Goal: Task Accomplishment & Management: Complete application form

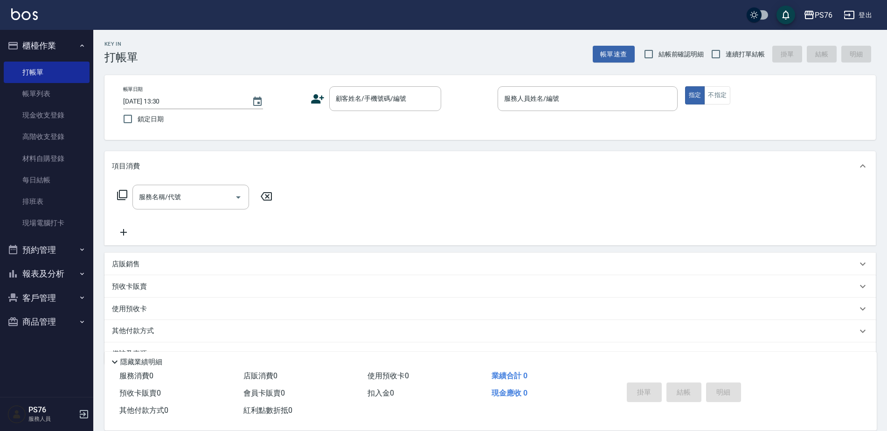
click at [740, 56] on span "連續打單結帳" at bounding box center [745, 54] width 39 height 10
click at [726, 56] on input "連續打單結帳" at bounding box center [716, 54] width 20 height 20
checkbox input "true"
click at [399, 100] on input "顧客姓名/手機號碼/編號" at bounding box center [379, 98] width 90 height 16
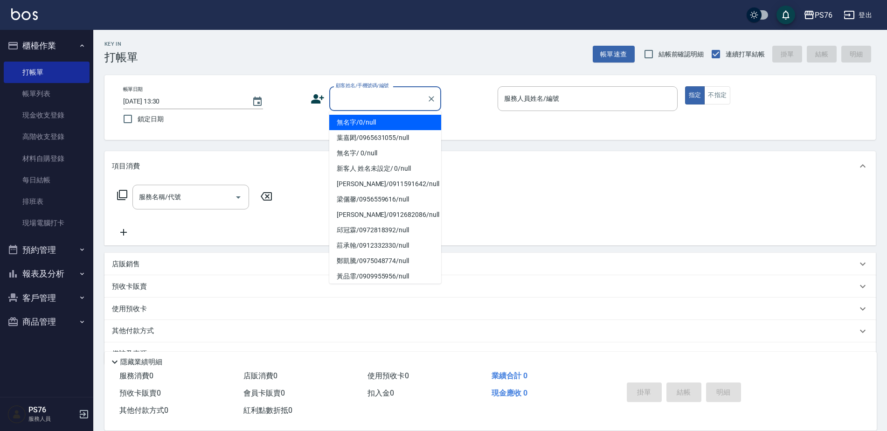
type input "無名字/0/null"
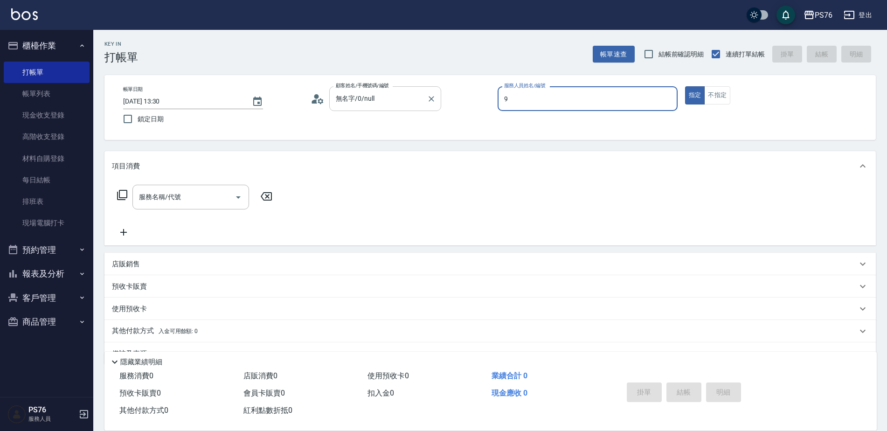
type input "[PERSON_NAME]-9"
type button "true"
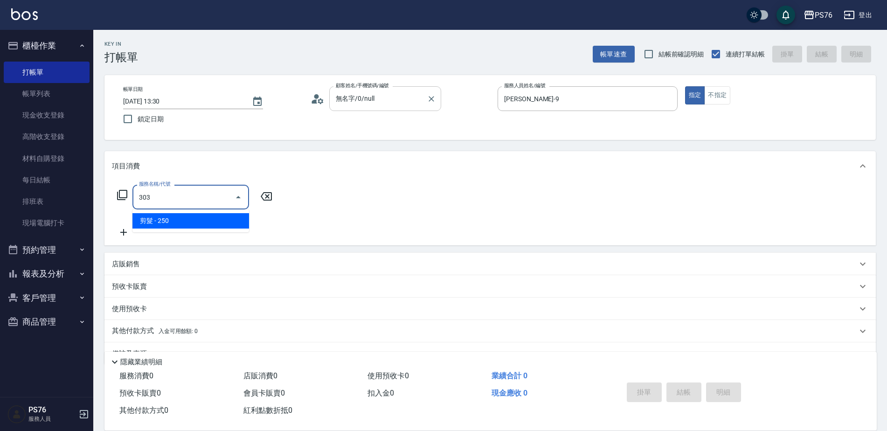
type input "剪髮(303)"
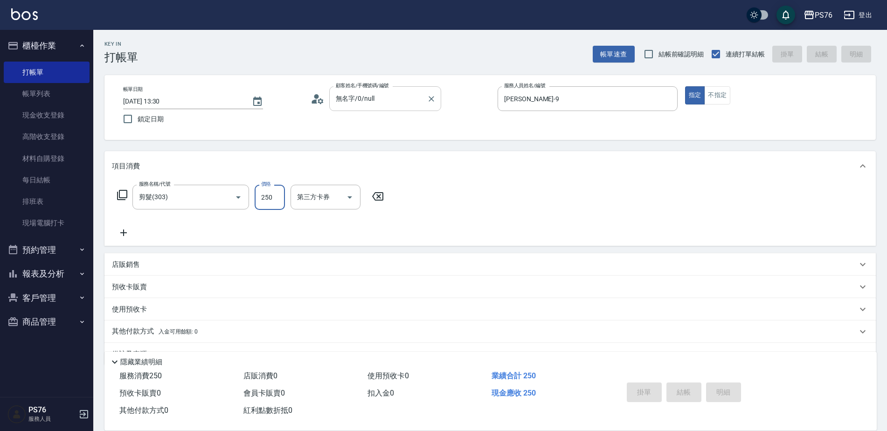
type input "[DATE] 16:54"
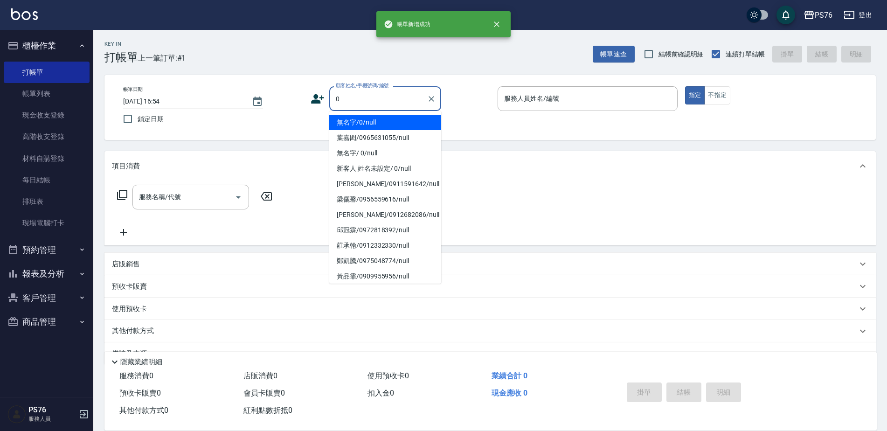
type input "無名字/0/null"
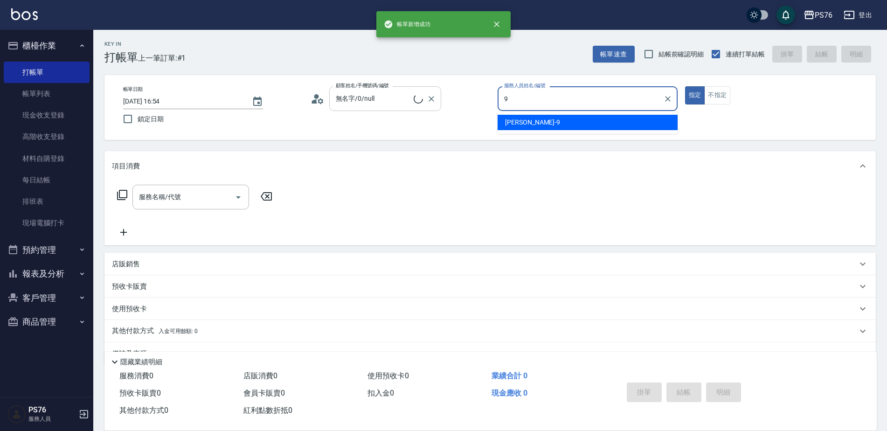
type input "[PERSON_NAME]-9"
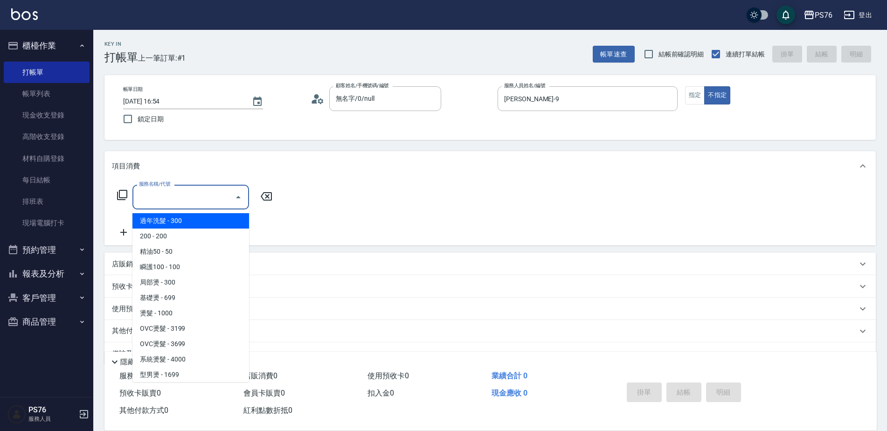
click at [164, 204] on input "服務名稱/代號" at bounding box center [184, 197] width 94 height 16
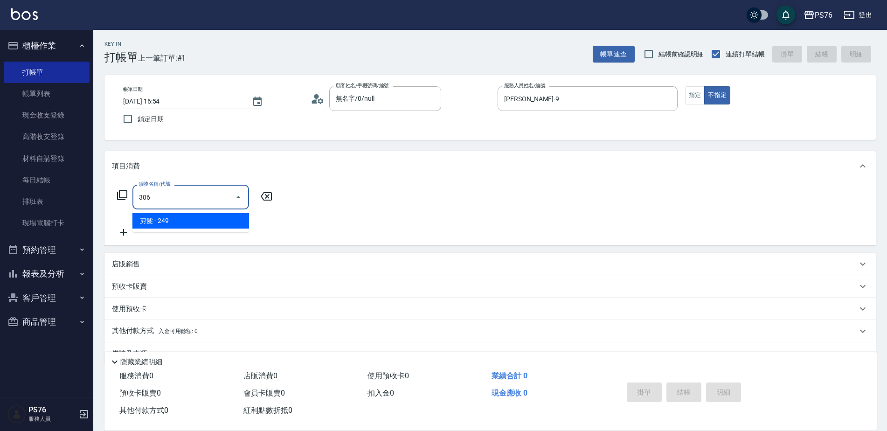
type input "剪髮(306)"
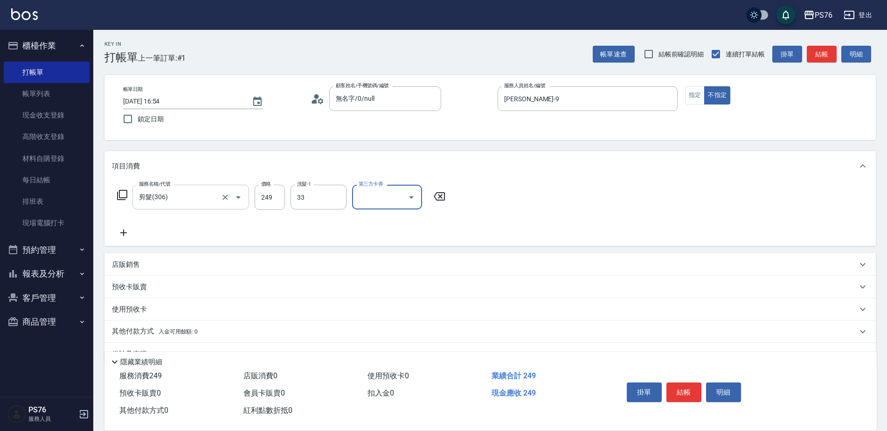
type input "[PERSON_NAME]33"
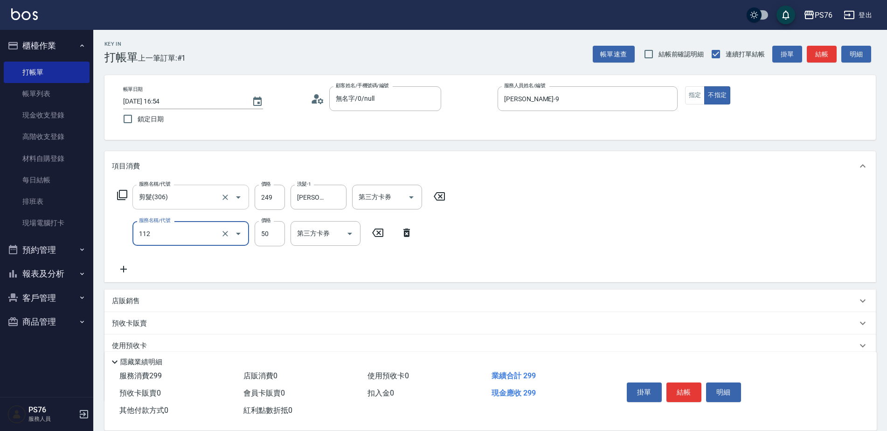
type input "精油50(112)"
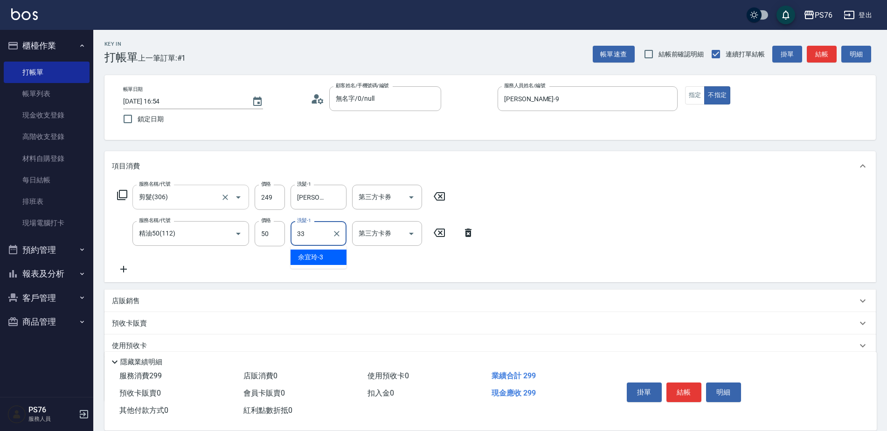
type input "[PERSON_NAME]33"
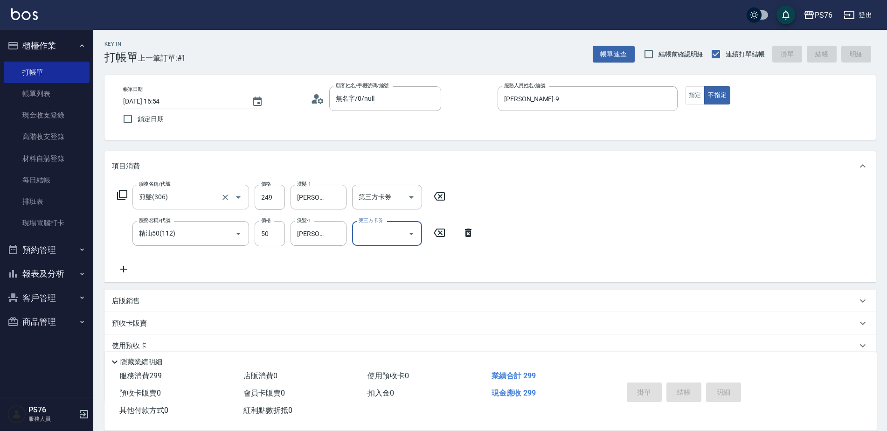
type input "[DATE] 16:55"
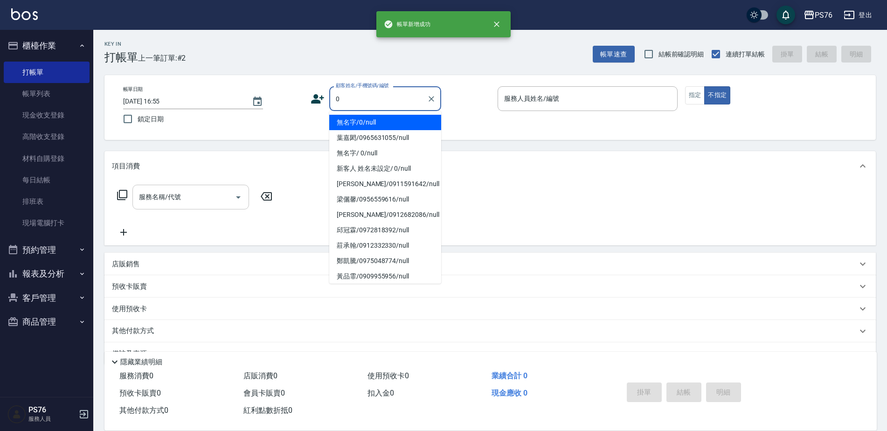
type input "無名字/0/null"
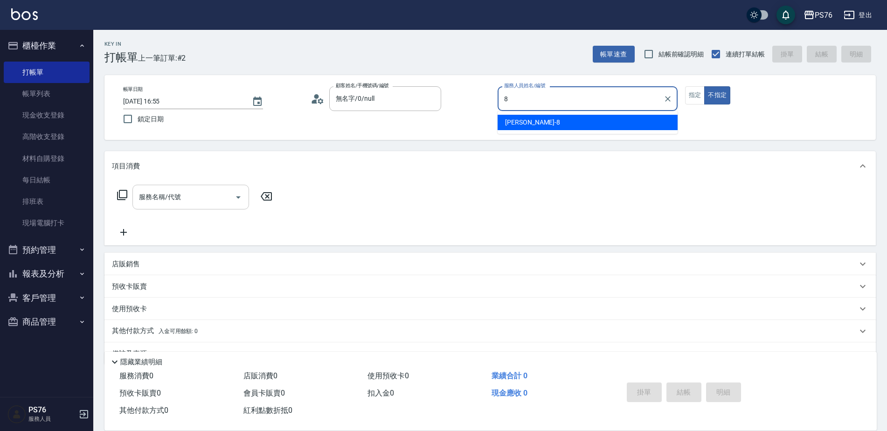
type input "[PERSON_NAME]-8"
type button "false"
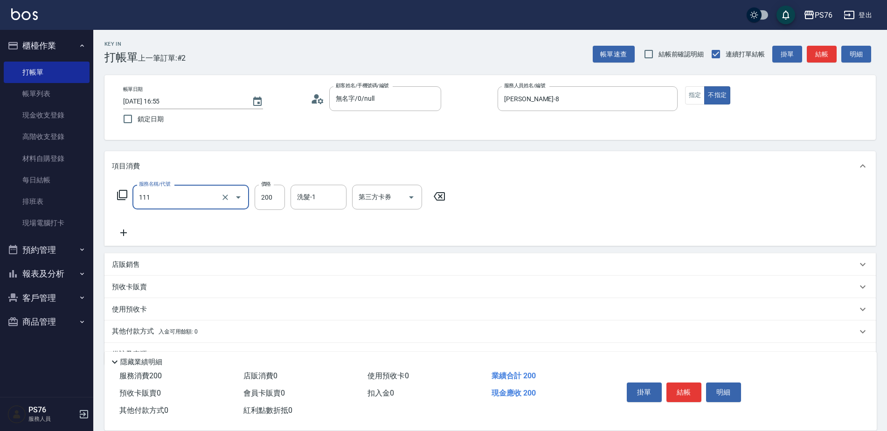
type input "200(111)"
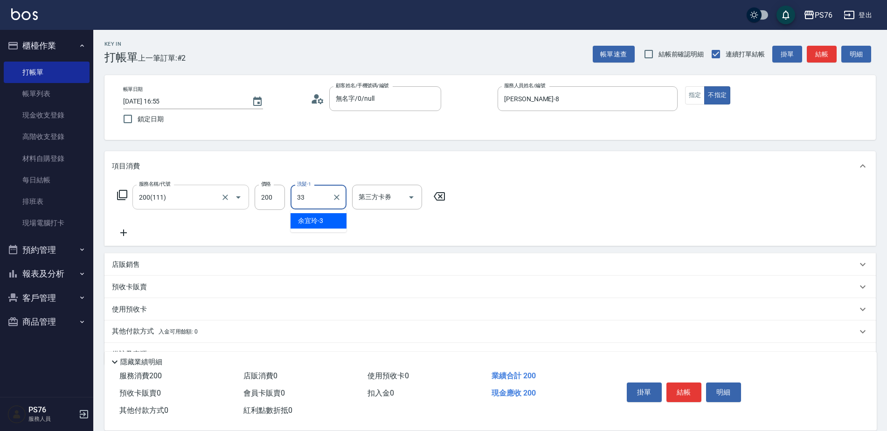
type input "[PERSON_NAME]33"
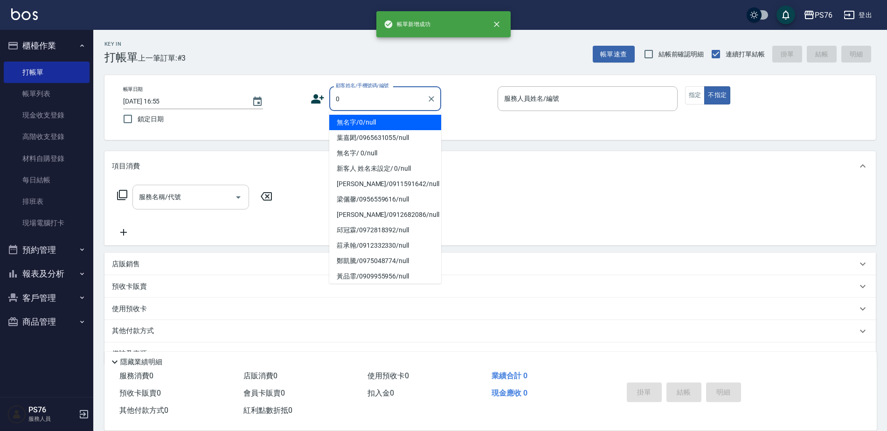
type input "無名字/0/null"
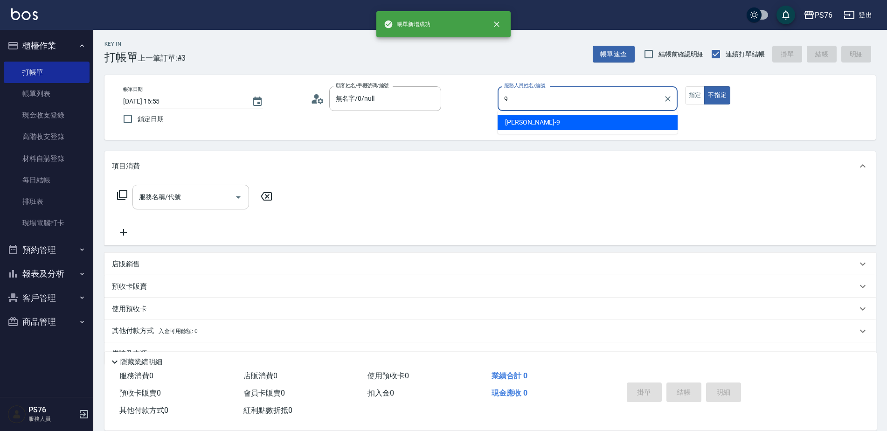
type input "[PERSON_NAME]-9"
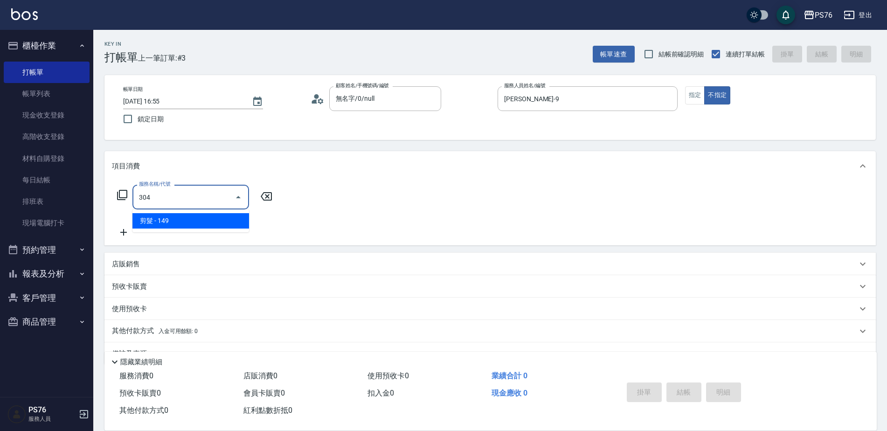
type input "剪髮(304)"
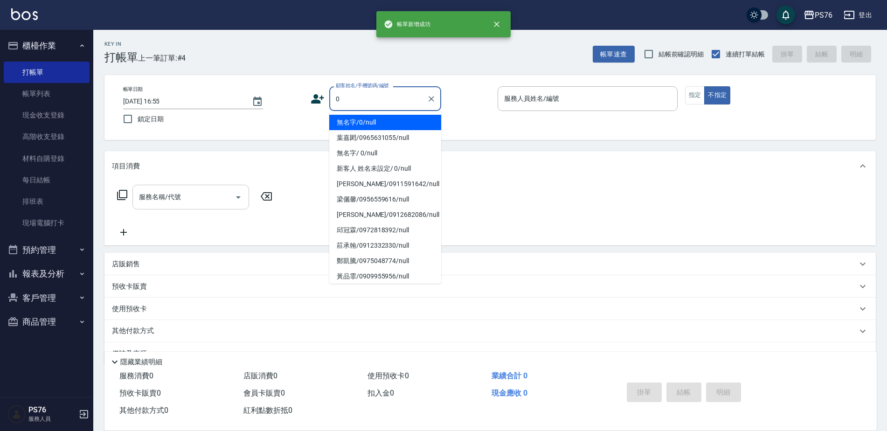
type input "無名字/0/null"
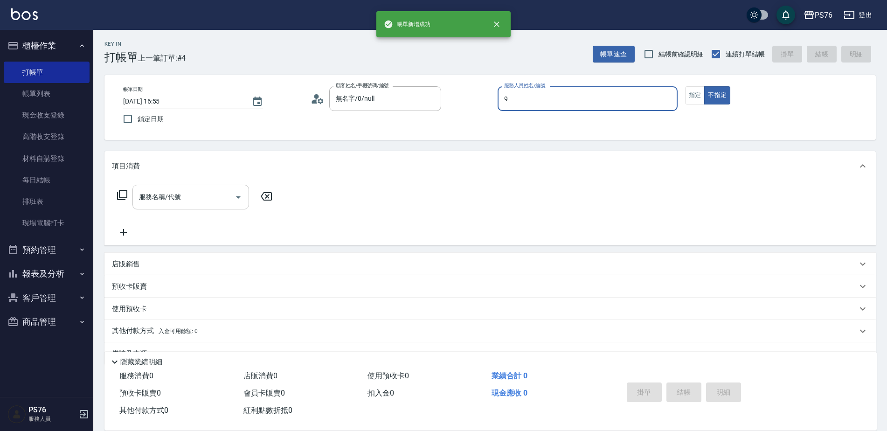
type input "[PERSON_NAME]-9"
click at [153, 196] on input "服務名稱/代號" at bounding box center [184, 197] width 94 height 16
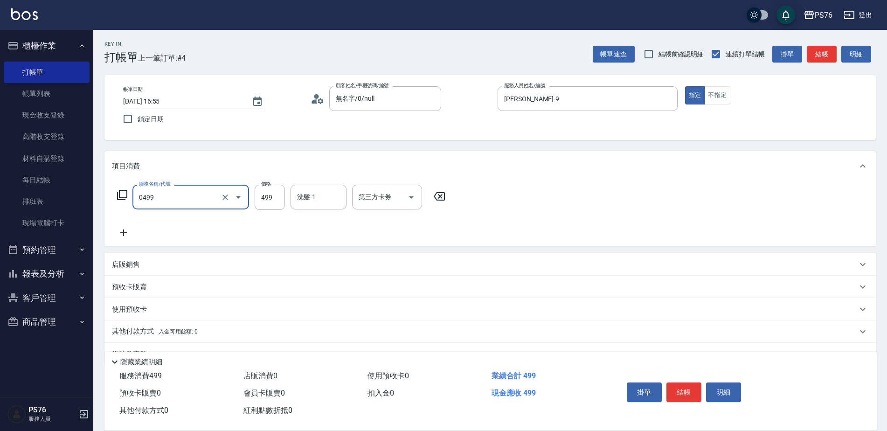
type input "[PERSON_NAME]499(0499)"
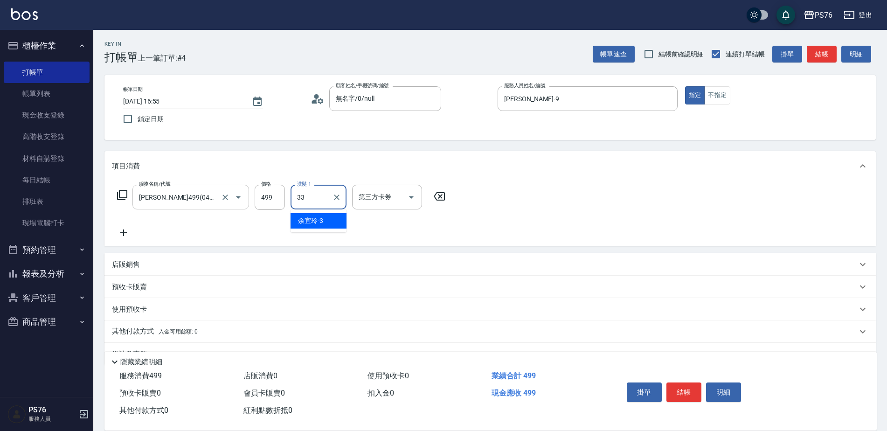
type input "[PERSON_NAME]33"
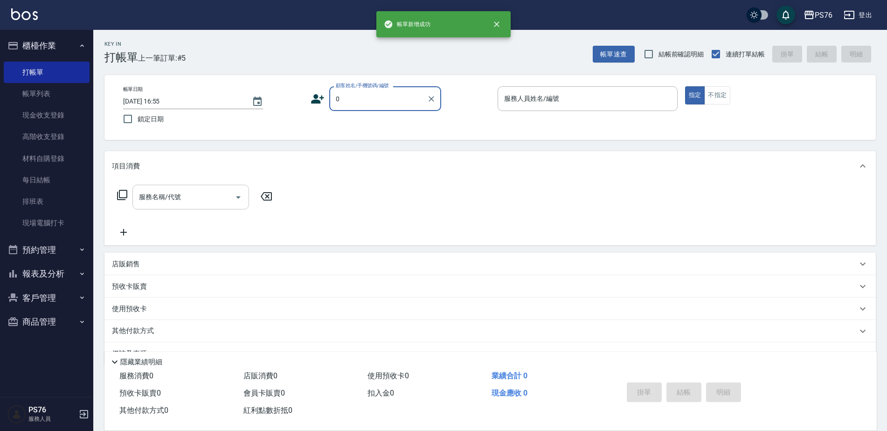
type input "無名字/0/null"
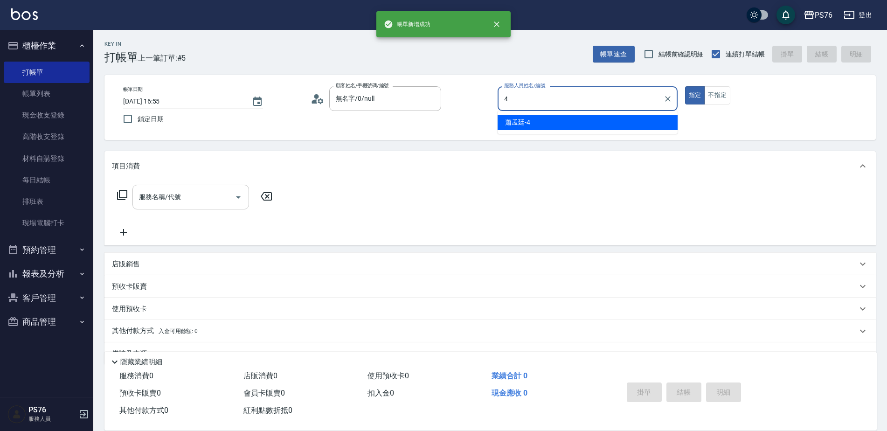
type input "蕭孟廷-4"
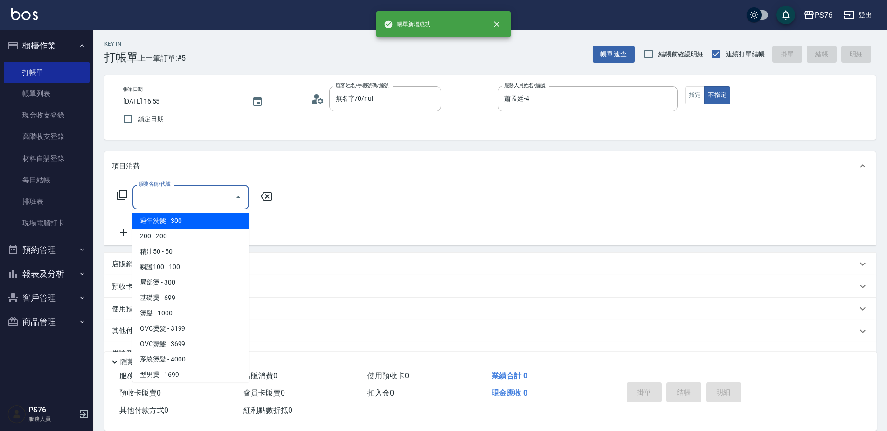
click at [153, 196] on input "服務名稱/代號" at bounding box center [184, 197] width 94 height 16
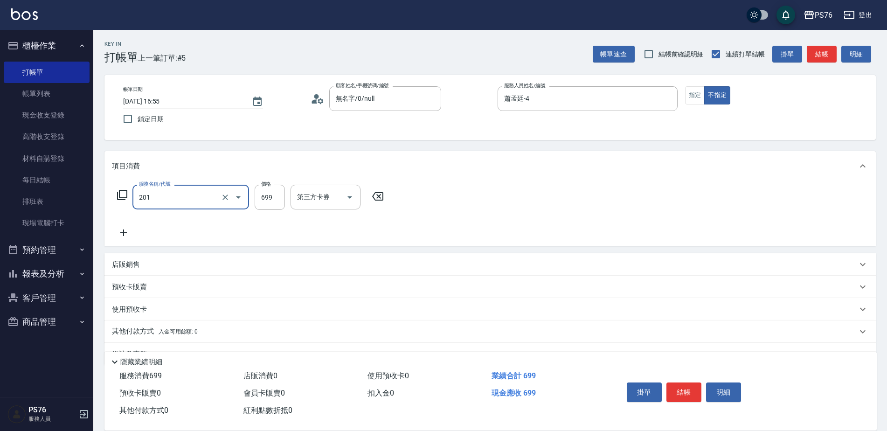
type input "基礎燙(201)"
click at [264, 199] on input "699" at bounding box center [270, 197] width 30 height 25
type input "1500"
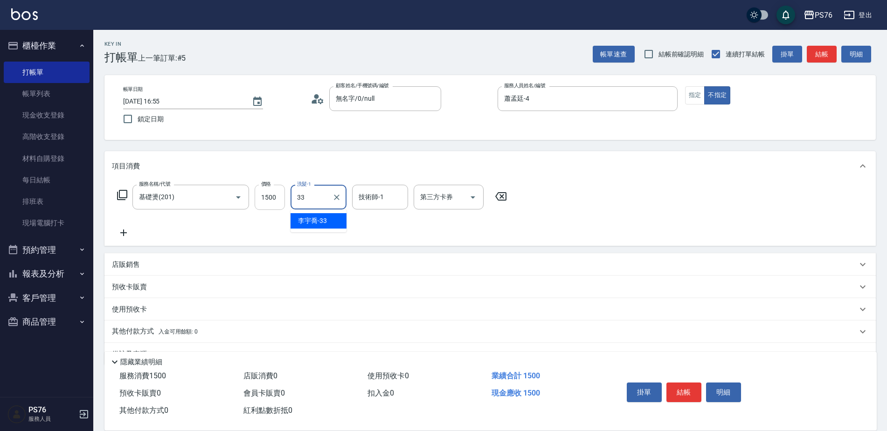
type input "[PERSON_NAME]33"
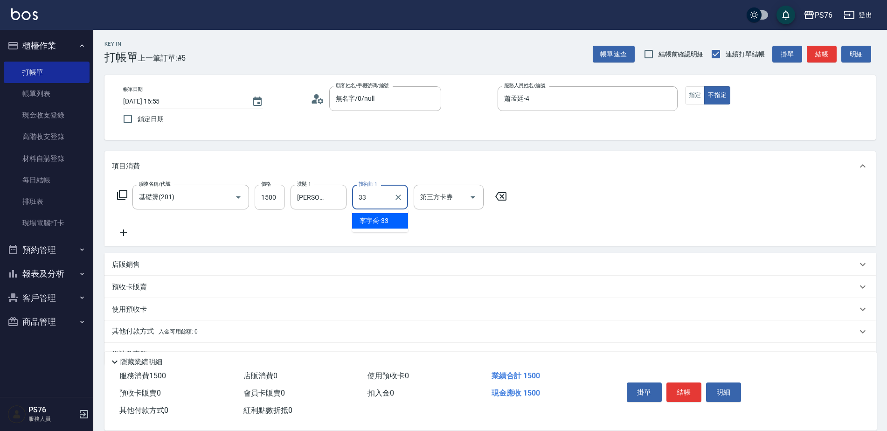
type input "[PERSON_NAME]33"
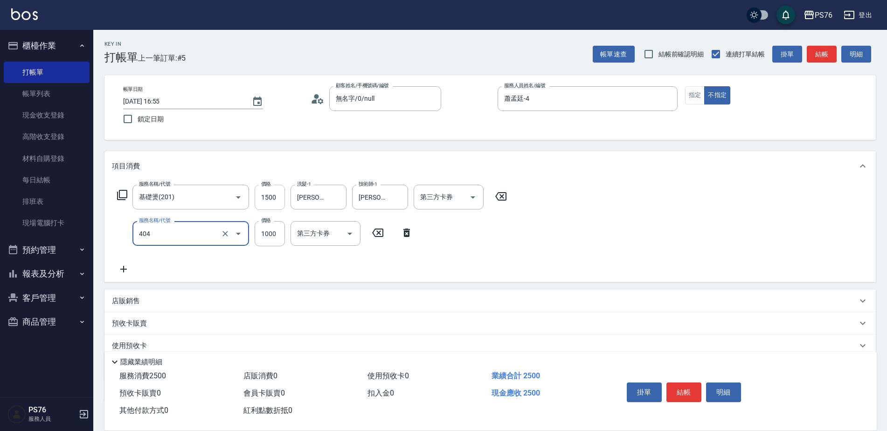
type input "1000護(404)"
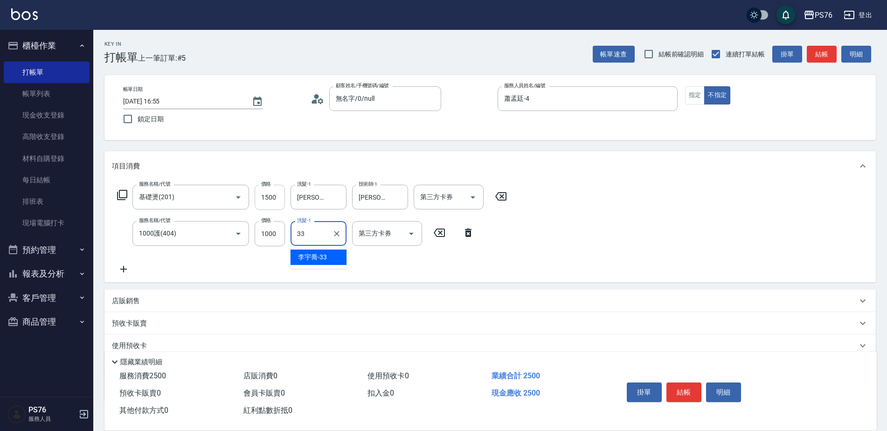
type input "[PERSON_NAME]33"
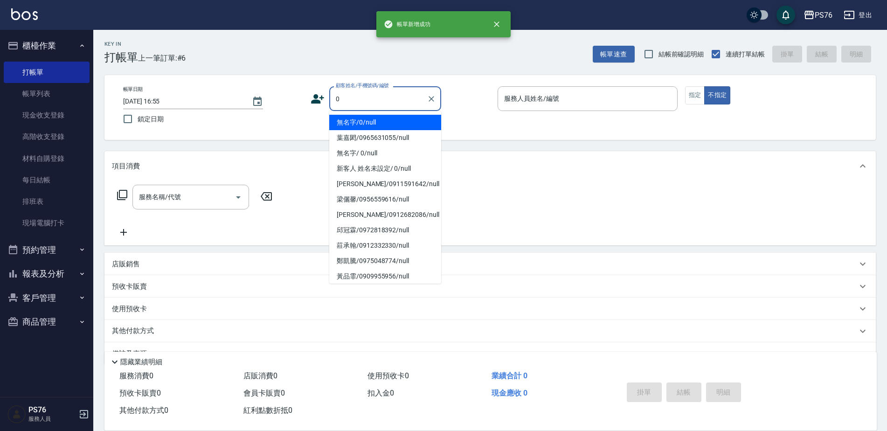
type input "無名字/0/null"
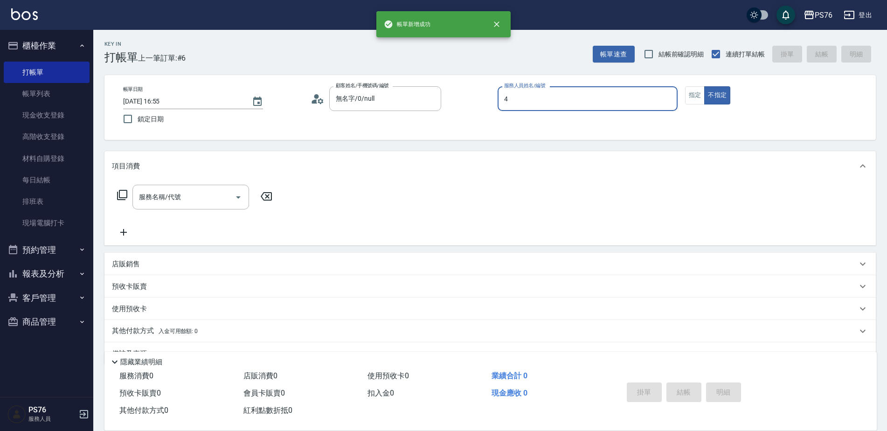
type input "蕭孟廷-4"
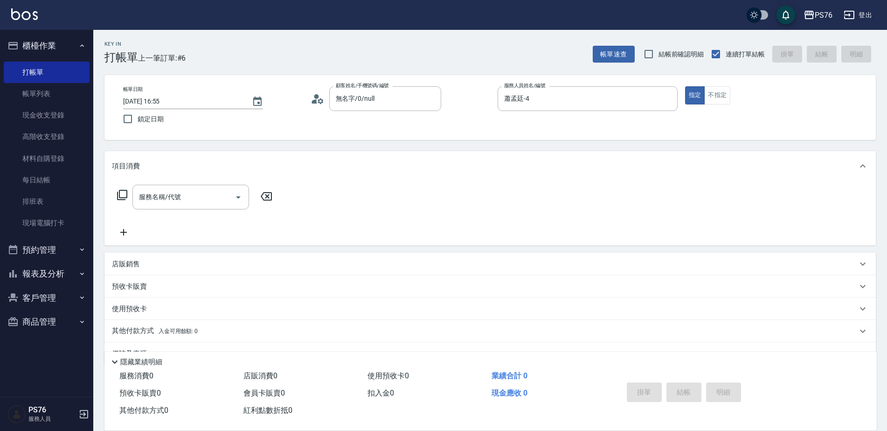
click at [264, 199] on icon at bounding box center [266, 196] width 23 height 11
click at [202, 186] on div "服務名稱/代號" at bounding box center [190, 197] width 117 height 25
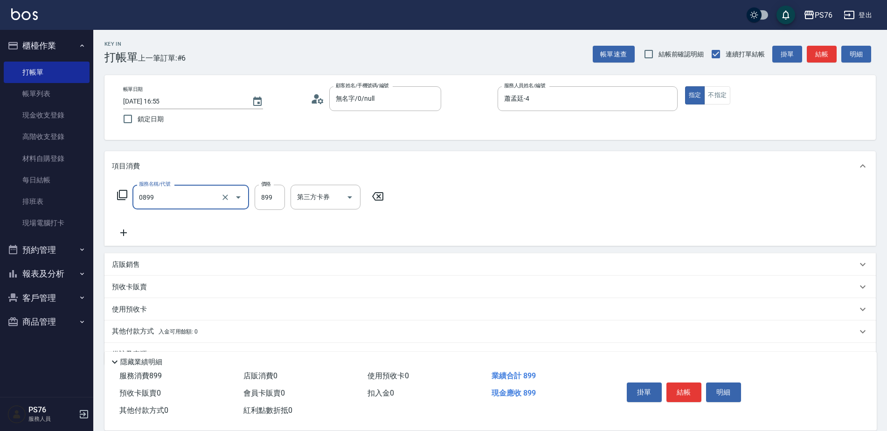
type input "排毒SPA(0899)"
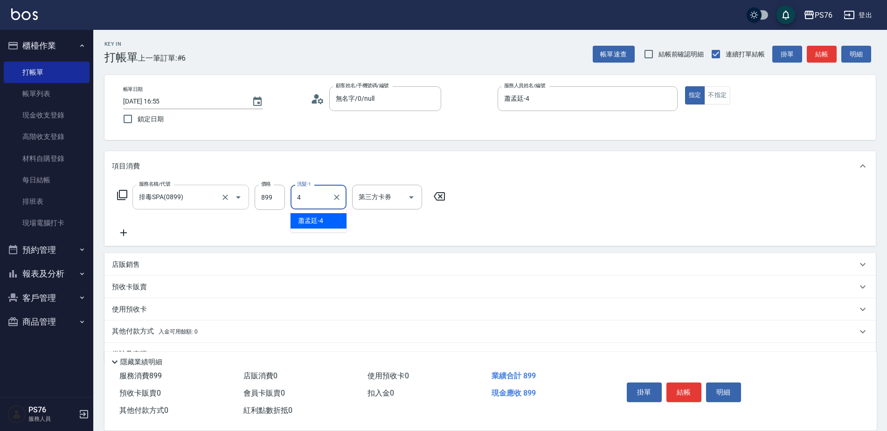
type input "蕭孟廷-4"
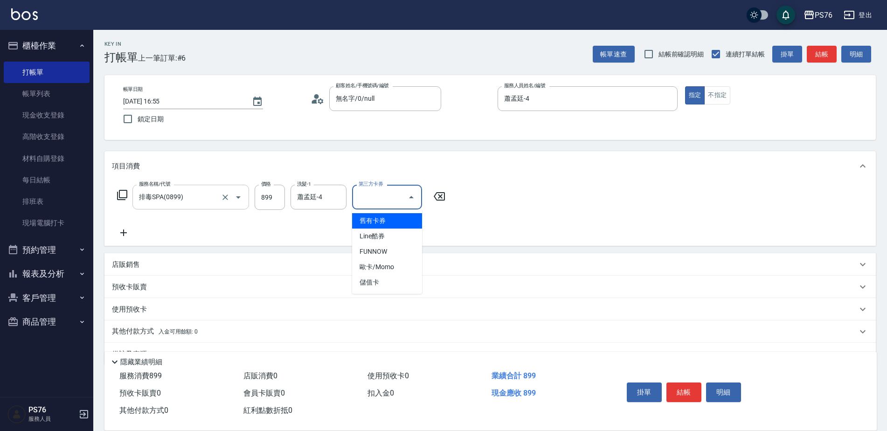
type input "儲值卡"
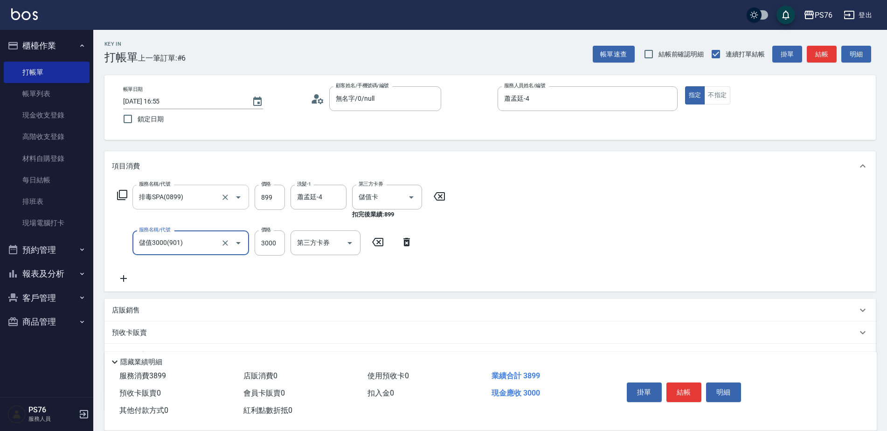
type input "儲值3000(901)"
type input "5000"
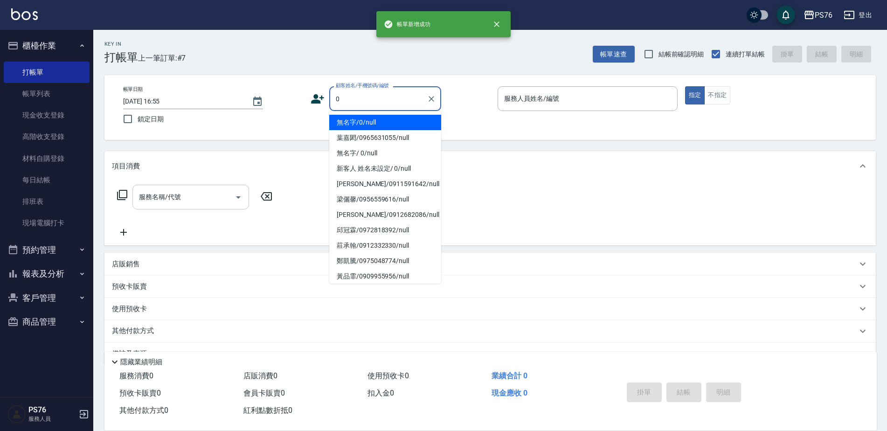
type input "無名字/0/null"
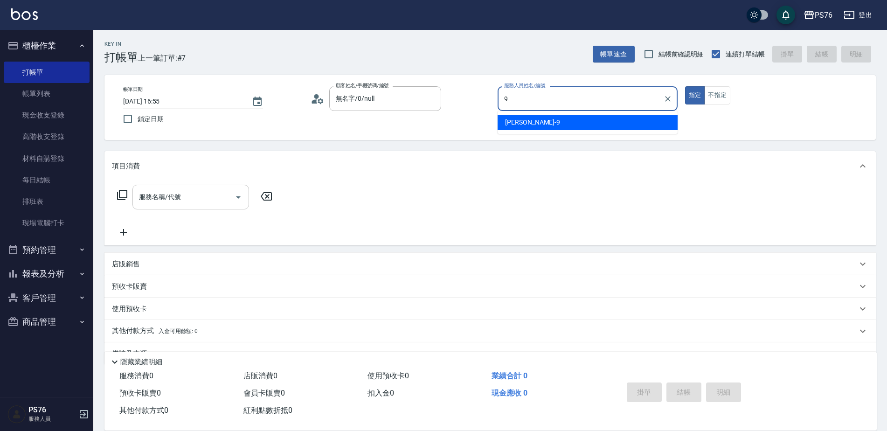
type input "[PERSON_NAME]-9"
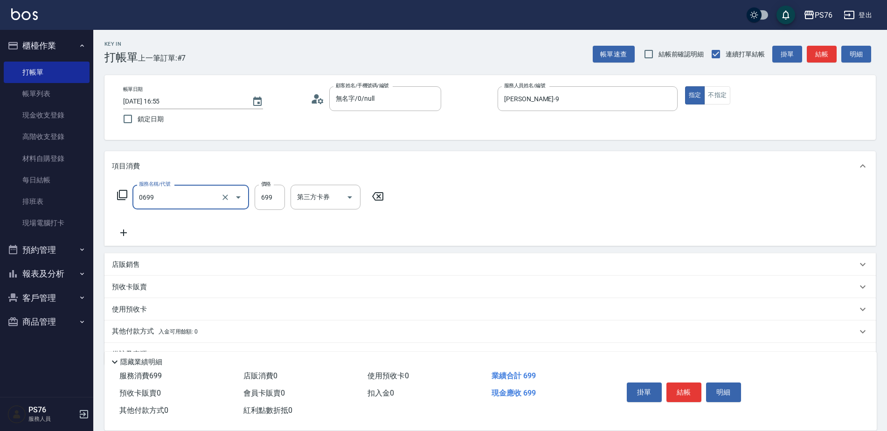
type input "精油SPA(0699)"
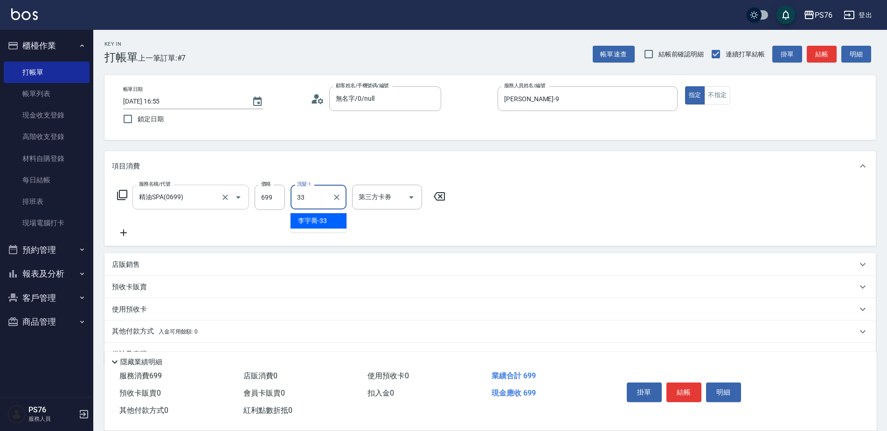
type input "[PERSON_NAME]33"
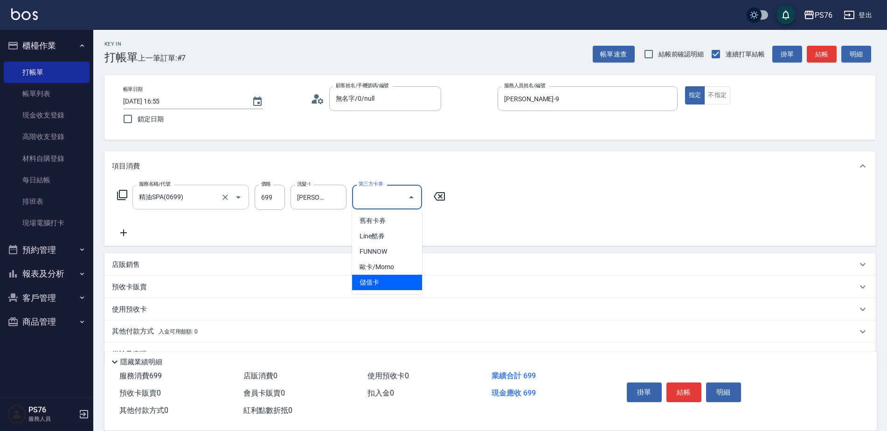
type input "儲值卡"
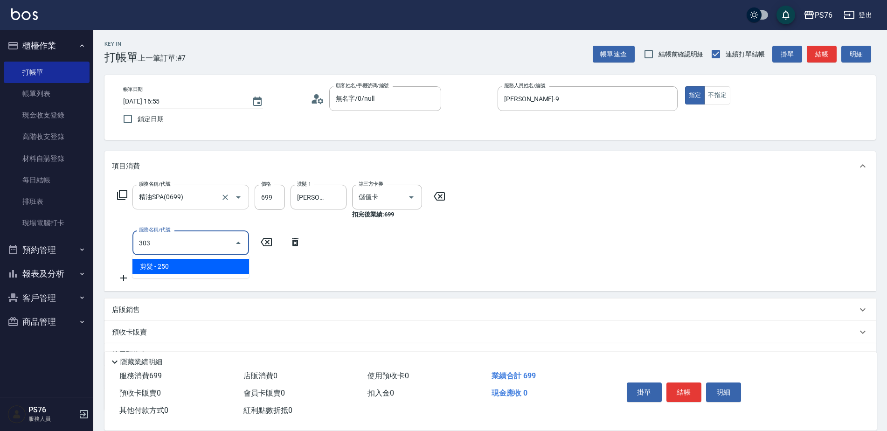
type input "剪髮(303)"
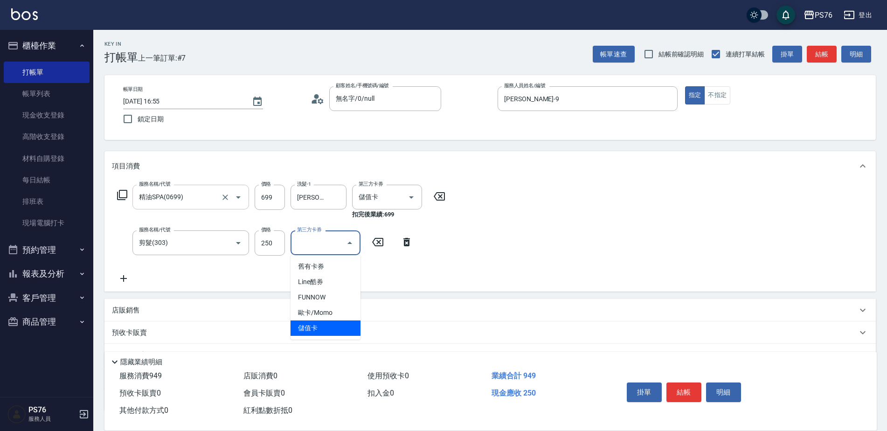
type input "儲值卡"
